Goal: Transaction & Acquisition: Purchase product/service

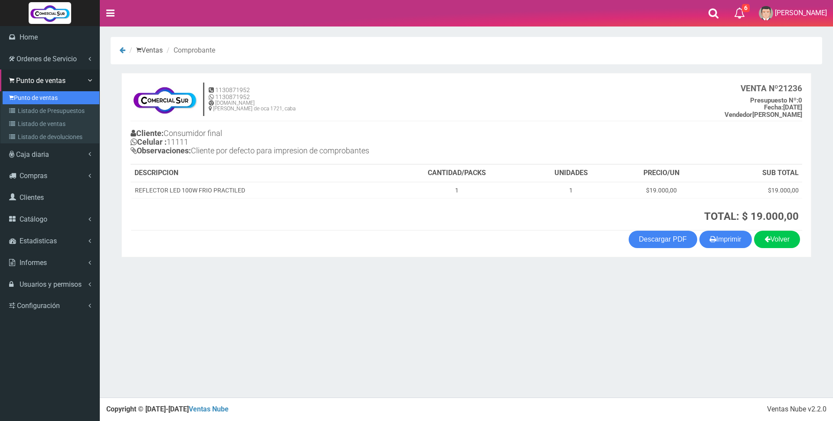
click at [45, 93] on link "Punto de ventas" at bounding box center [51, 97] width 97 height 13
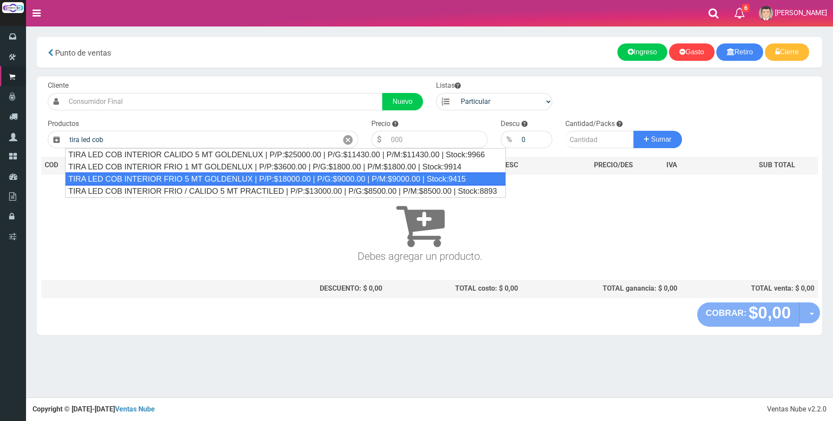
click at [210, 177] on div "TIRA LED COB INTERIOR FRIO 5 MT GOLDENLUX | P/P:$18000.00 | P/G:$9000.00 | P/M:…" at bounding box center [285, 178] width 441 height 13
type input "TIRA LED COB INTERIOR FRIO 5 MT GOLDENLUX | P/P:$18000.00 | P/G:$9000.00 | P/M:…"
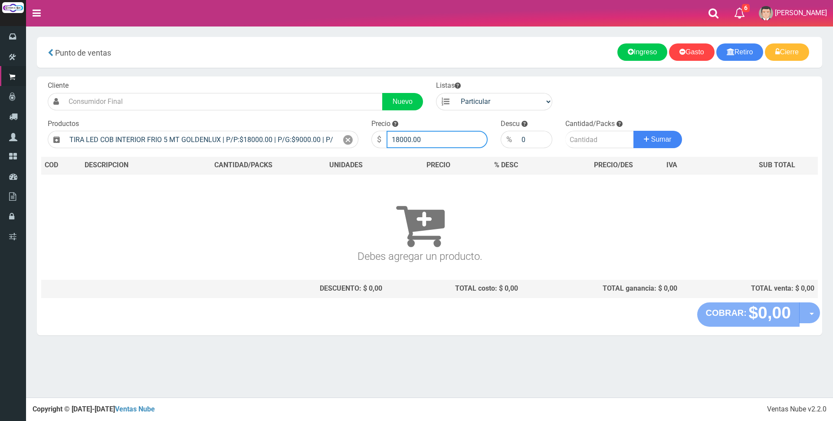
drag, startPoint x: 437, startPoint y: 135, endPoint x: 243, endPoint y: 124, distance: 193.9
click at [244, 81] on form "Cliente Nuevo Listas Particular Gremio Mayoristas" at bounding box center [429, 81] width 777 height 0
type input "20000"
type input "1"
click at [634, 131] on button "Sumar" at bounding box center [658, 139] width 49 height 17
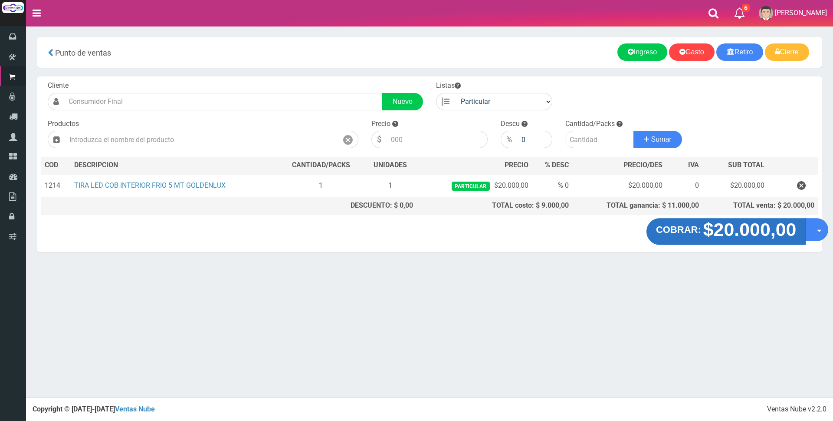
click at [736, 228] on strong "$20.000,00" at bounding box center [749, 229] width 93 height 20
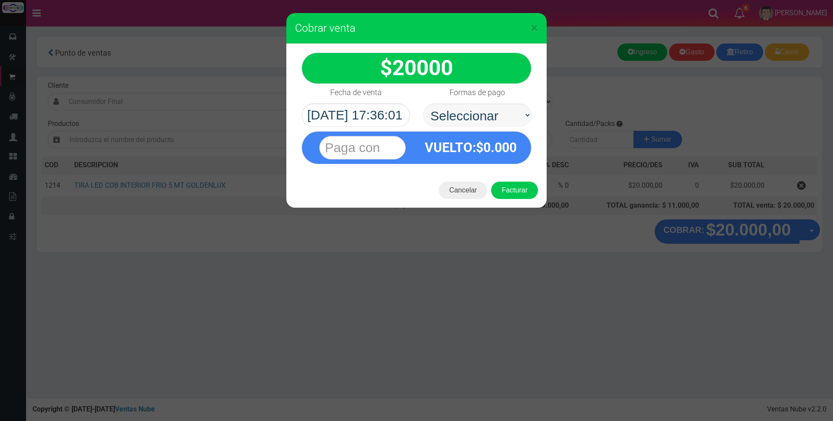
click at [486, 110] on select "Seleccionar Efectivo Tarjeta de Crédito Depósito Débito" at bounding box center [477, 114] width 108 height 23
select select "Efectivo"
click at [423, 103] on select "Seleccionar Efectivo Tarjeta de Crédito Depósito Débito" at bounding box center [477, 114] width 108 height 23
click at [377, 144] on input "text" at bounding box center [362, 147] width 86 height 23
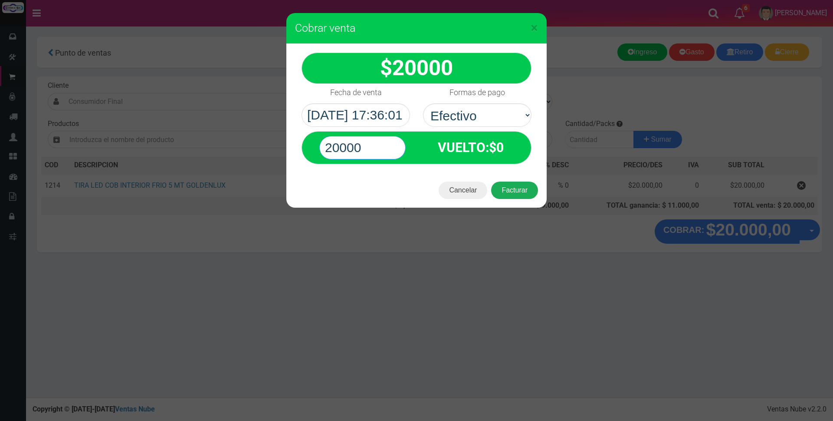
type input "20000"
click at [519, 185] on button "Facturar" at bounding box center [514, 189] width 47 height 17
